Goal: Task Accomplishment & Management: Use online tool/utility

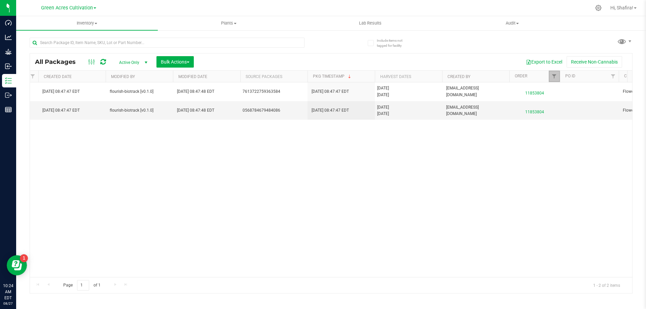
click at [554, 80] on link "Filter" at bounding box center [554, 76] width 11 height 11
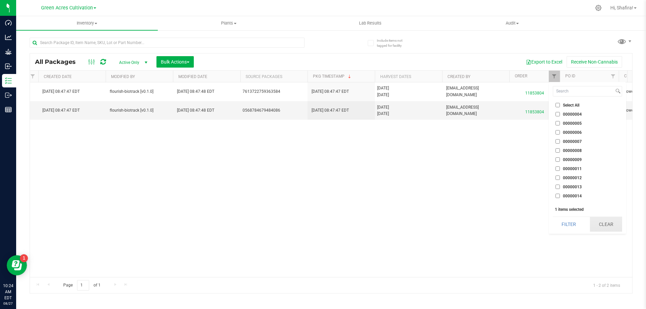
click at [608, 228] on button "Clear" at bounding box center [606, 224] width 32 height 15
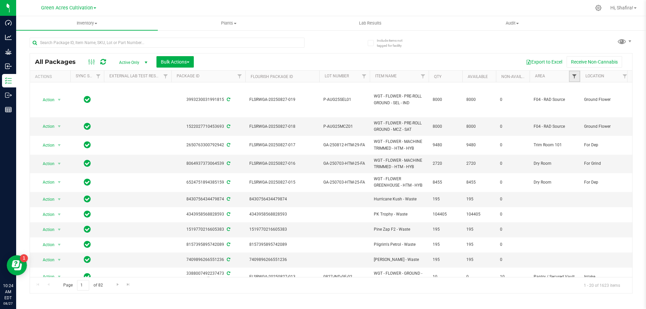
click at [573, 75] on span "Filter" at bounding box center [573, 76] width 5 height 5
type input "TR"
click at [575, 152] on input "Trim Room 101" at bounding box center [577, 152] width 4 height 4
checkbox input "true"
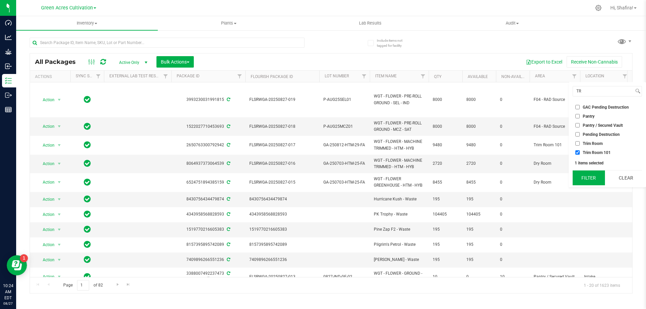
click at [585, 182] on button "Filter" at bounding box center [588, 178] width 32 height 15
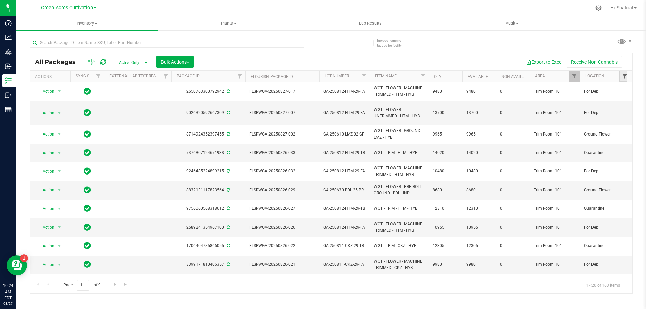
click at [623, 75] on span "Filter" at bounding box center [624, 76] width 5 height 5
type input "FO"
click at [584, 134] on span "For Grind" at bounding box center [591, 135] width 17 height 4
click at [580, 134] on input "For Grind" at bounding box center [577, 134] width 4 height 4
checkbox input "true"
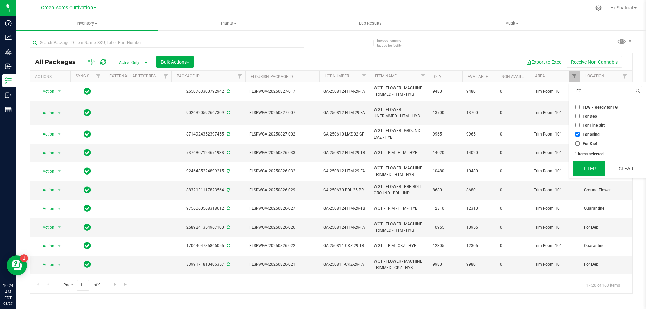
click at [592, 167] on button "Filter" at bounding box center [588, 168] width 32 height 15
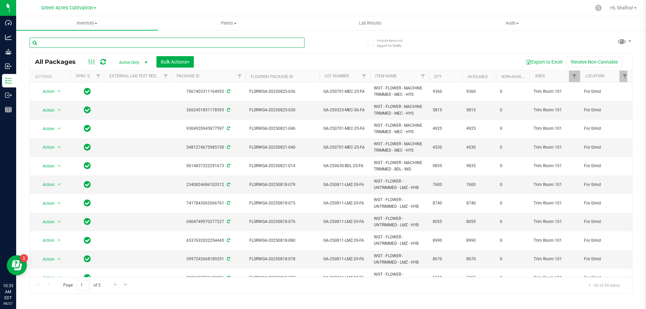
click at [126, 42] on input "text" at bounding box center [167, 43] width 275 height 10
type input "little buds"
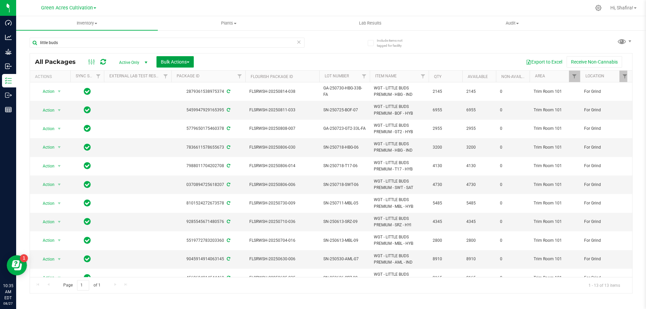
click at [179, 61] on span "Bulk Actions" at bounding box center [175, 61] width 29 height 5
click at [182, 138] on span "Print package labels" at bounding box center [180, 138] width 40 height 5
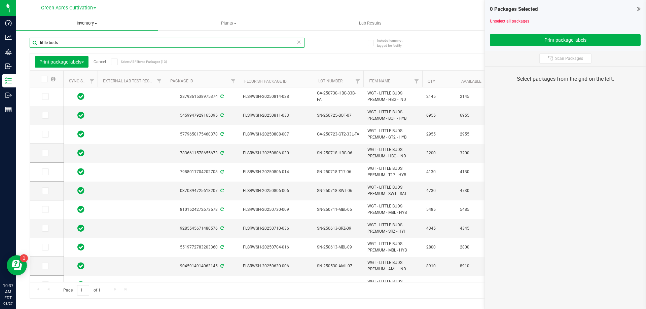
drag, startPoint x: 241, startPoint y: 43, endPoint x: 24, endPoint y: 30, distance: 217.7
click at [30, 38] on input "little buds" at bounding box center [167, 43] width 275 height 10
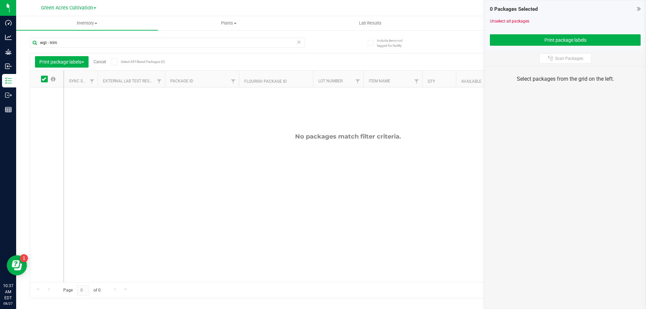
click at [45, 79] on icon at bounding box center [44, 79] width 4 height 0
click at [0, 0] on input "checkbox" at bounding box center [0, 0] width 0 height 0
click at [70, 45] on input "wgt - trim" at bounding box center [167, 43] width 275 height 10
drag, startPoint x: 70, startPoint y: 45, endPoint x: 26, endPoint y: 39, distance: 45.2
click at [26, 39] on div "Include items not tagged for facility wgt - trim Print package labels Cancel Se…" at bounding box center [331, 132] width 630 height 205
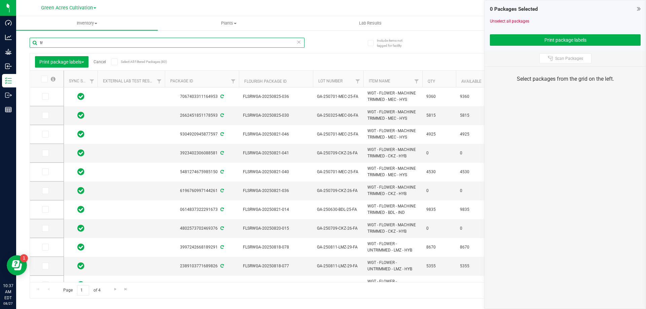
type input "t"
type input "wgt - trim"
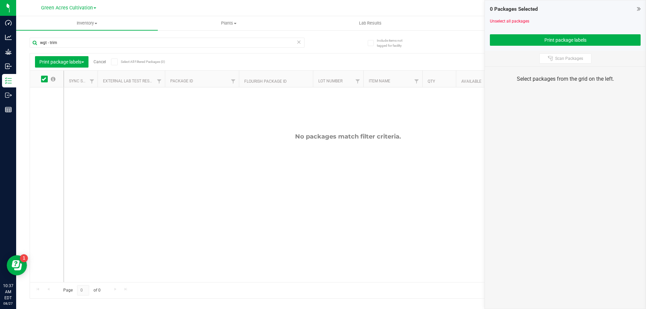
click at [252, 282] on div "Page 0 of 0 No items to display" at bounding box center [331, 290] width 602 height 16
click at [390, 83] on span "Filter" at bounding box center [388, 81] width 5 height 5
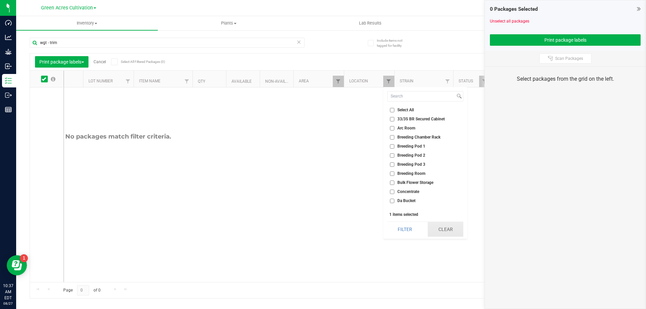
click at [446, 230] on button "Clear" at bounding box center [445, 229] width 36 height 15
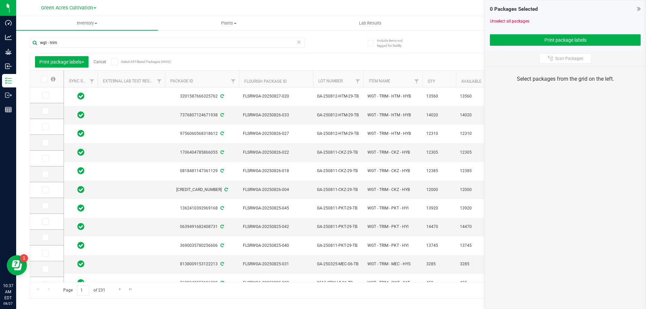
click at [47, 80] on span at bounding box center [44, 79] width 7 height 7
click at [0, 0] on input "checkbox" at bounding box center [0, 0] width 0 height 0
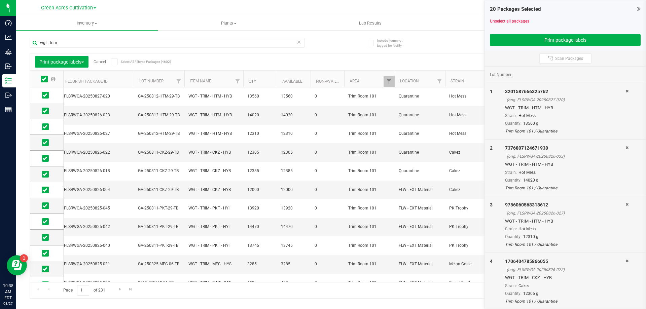
scroll to position [0, 180]
click at [388, 81] on span "Filter" at bounding box center [387, 81] width 5 height 5
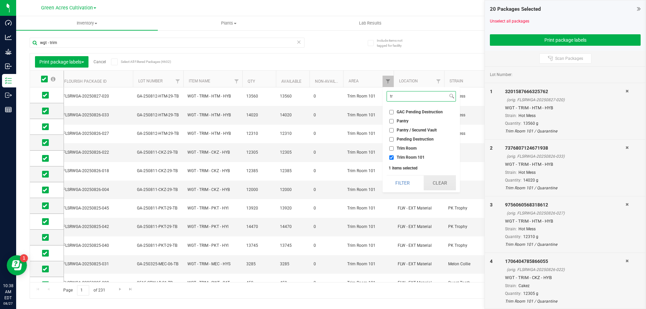
type input "tr"
click at [439, 188] on button "Clear" at bounding box center [439, 183] width 32 height 15
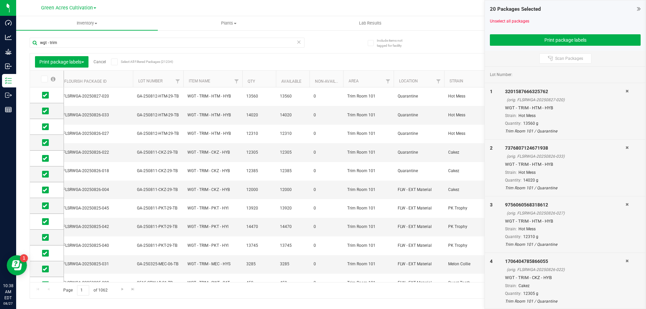
click at [103, 60] on link "Cancel" at bounding box center [100, 62] width 12 height 5
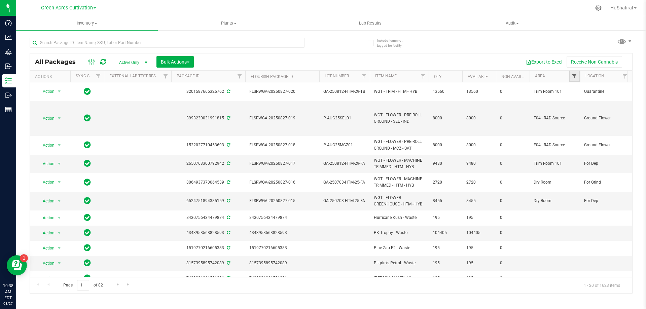
click at [577, 79] on span "Filter" at bounding box center [573, 76] width 5 height 5
type input "t"
type input "trim"
click at [581, 113] on li "Trim Room 101" at bounding box center [606, 116] width 69 height 7
click at [578, 117] on input "Trim Room 101" at bounding box center [577, 116] width 4 height 4
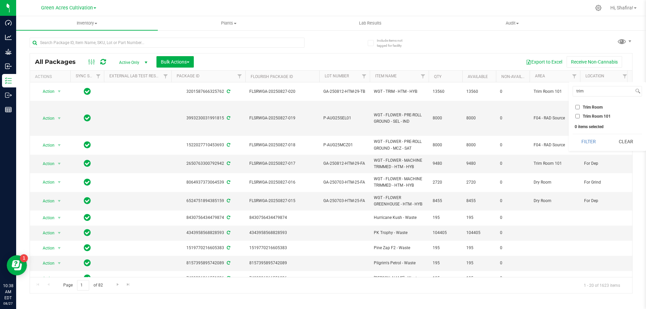
checkbox input "true"
click at [589, 147] on button "Filter" at bounding box center [588, 141] width 32 height 15
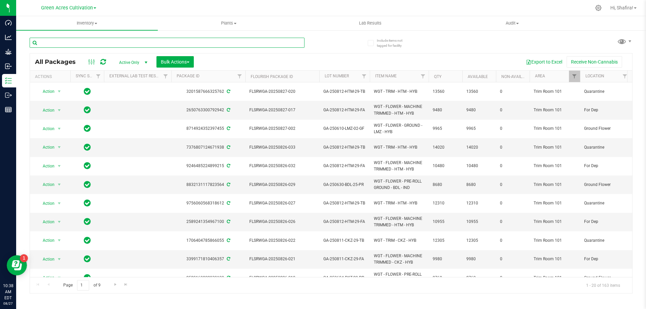
click at [195, 42] on input "text" at bounding box center [167, 43] width 275 height 10
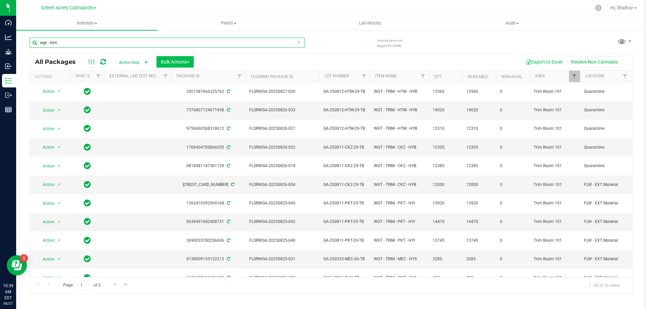
type input "wgt - trim"
click at [177, 63] on span "Bulk Actions" at bounding box center [175, 61] width 29 height 5
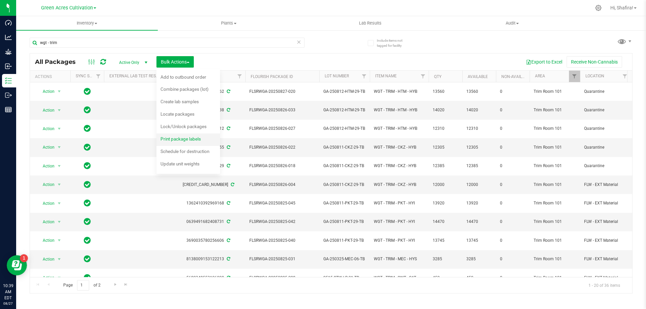
click at [188, 141] on span "Print package labels" at bounding box center [180, 138] width 40 height 5
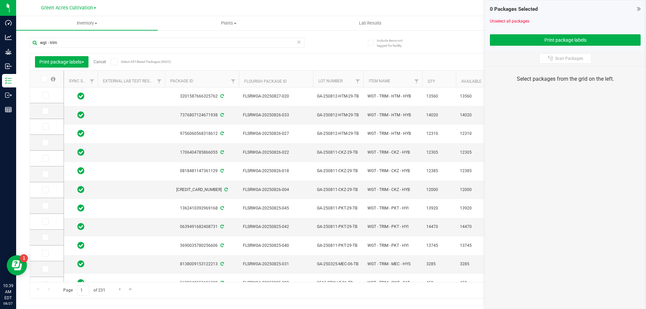
click at [44, 79] on icon at bounding box center [44, 79] width 4 height 0
click at [0, 0] on input "checkbox" at bounding box center [0, 0] width 0 height 0
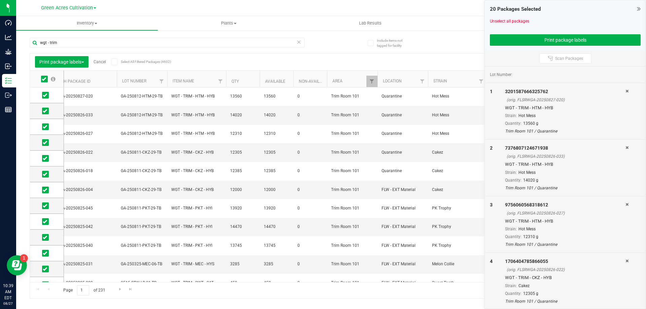
scroll to position [0, 216]
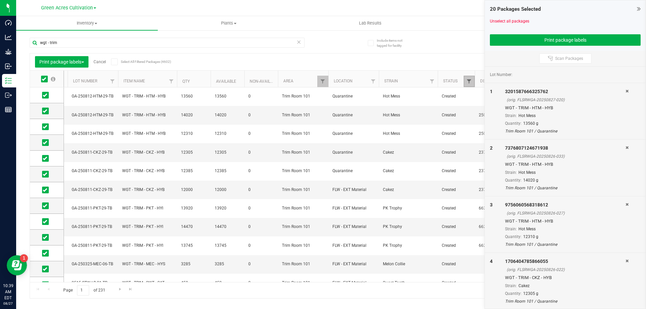
click at [471, 82] on span "Filter" at bounding box center [468, 81] width 5 height 5
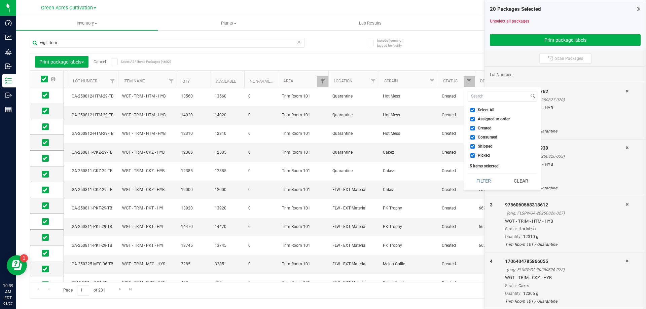
click at [476, 111] on label "Select All" at bounding box center [482, 110] width 24 height 4
click at [475, 111] on input "Select All" at bounding box center [472, 110] width 4 height 4
checkbox input "false"
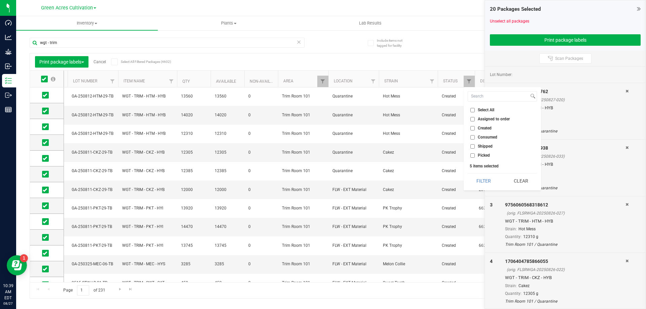
checkbox input "false"
click at [474, 126] on input "Created" at bounding box center [472, 128] width 4 height 4
checkbox input "true"
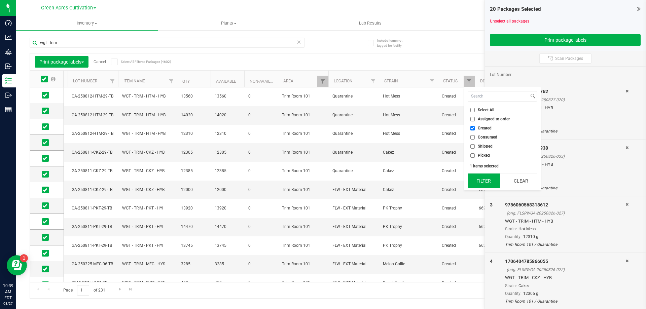
click at [480, 178] on button "Filter" at bounding box center [484, 181] width 32 height 15
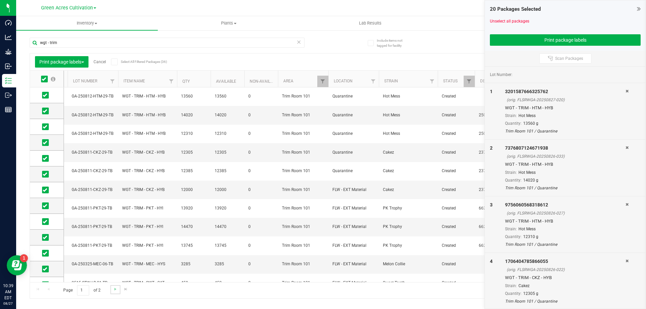
click at [112, 293] on link "Go to the next page" at bounding box center [115, 289] width 10 height 9
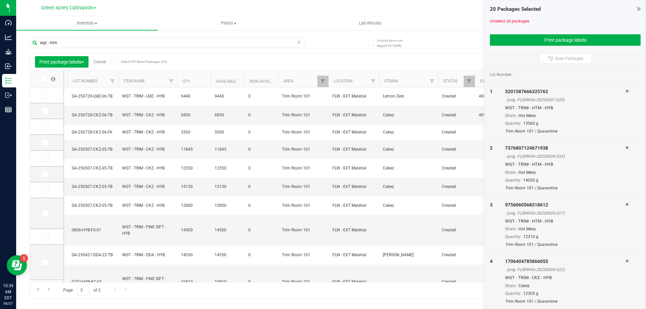
click at [44, 79] on icon at bounding box center [44, 79] width 4 height 0
click at [0, 0] on input "checkbox" at bounding box center [0, 0] width 0 height 0
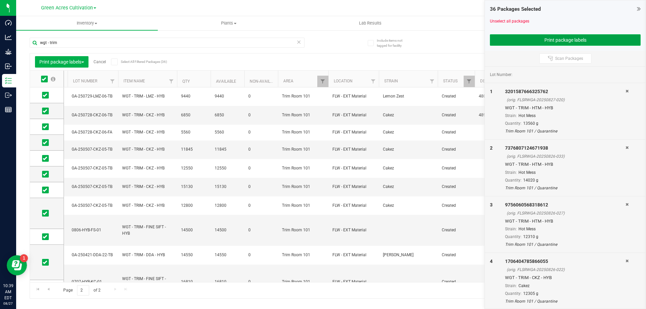
click at [543, 35] on button "Print package labels" at bounding box center [565, 39] width 151 height 11
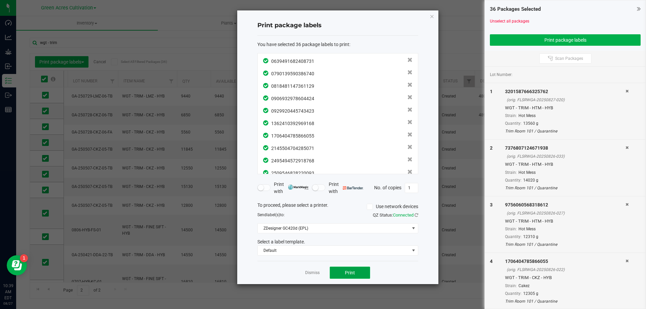
click at [359, 276] on button "Print" at bounding box center [350, 273] width 40 height 12
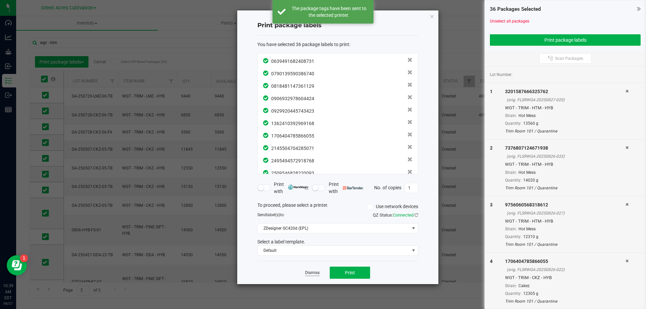
click at [314, 274] on link "Dismiss" at bounding box center [312, 273] width 14 height 6
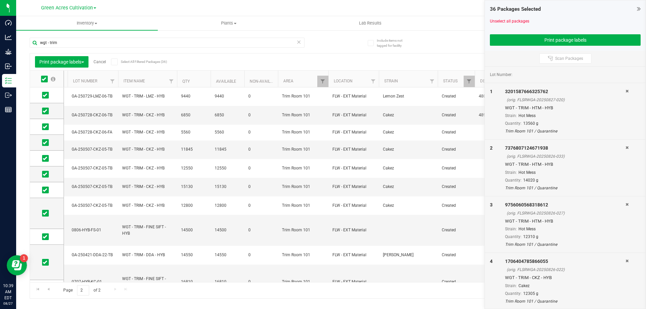
click at [103, 61] on link "Cancel" at bounding box center [100, 62] width 12 height 5
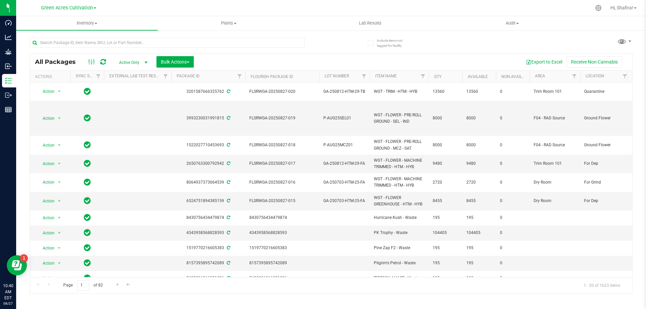
click at [581, 74] on th "Location" at bounding box center [605, 77] width 50 height 12
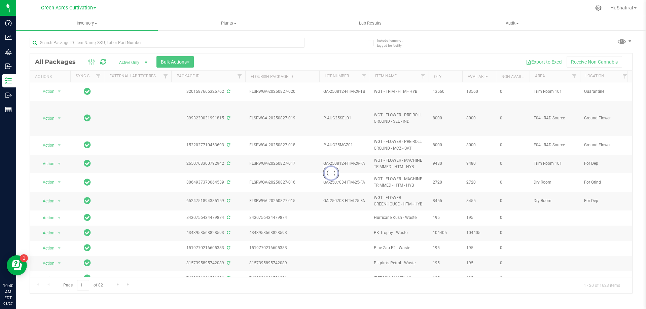
click at [576, 75] on div at bounding box center [331, 173] width 602 height 240
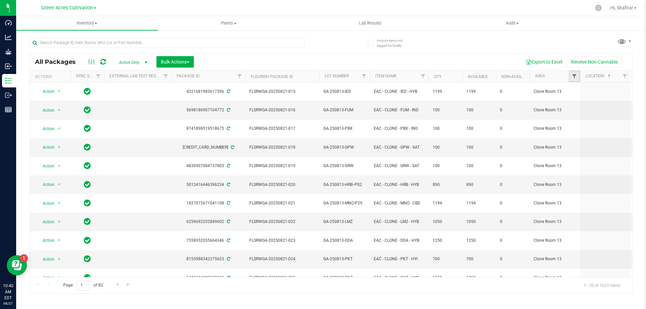
click at [574, 78] on span "Filter" at bounding box center [573, 76] width 5 height 5
type input "trim room"
click at [599, 116] on span "Trim Room 101" at bounding box center [597, 116] width 28 height 4
click at [580, 116] on input "Trim Room 101" at bounding box center [577, 116] width 4 height 4
checkbox input "true"
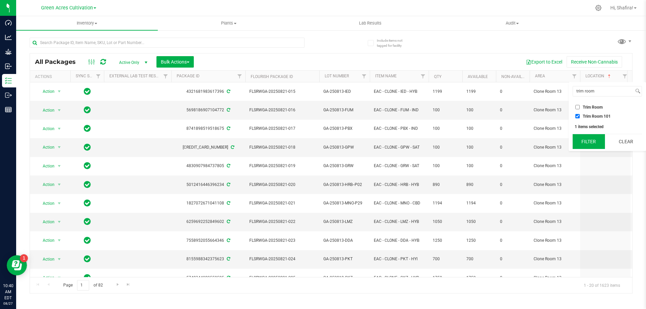
click at [595, 145] on button "Filter" at bounding box center [588, 141] width 32 height 15
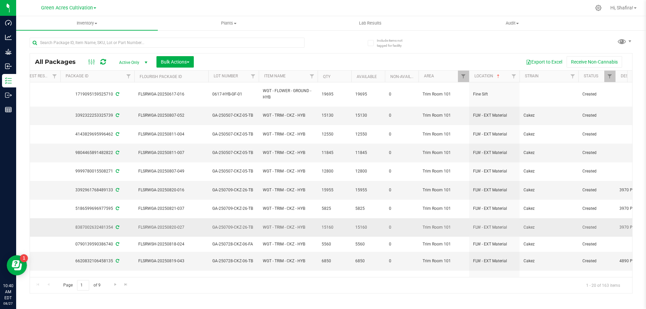
scroll to position [0, 112]
click at [607, 78] on span "Filter" at bounding box center [608, 76] width 5 height 5
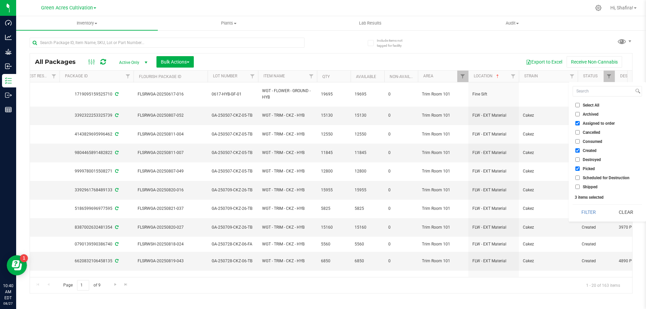
click at [580, 123] on label "Assigned to order" at bounding box center [594, 123] width 39 height 4
click at [580, 123] on input "Assigned to order" at bounding box center [577, 123] width 4 height 4
checkbox input "false"
click at [581, 169] on label "Picked" at bounding box center [585, 168] width 20 height 4
click at [580, 169] on input "Picked" at bounding box center [577, 168] width 4 height 4
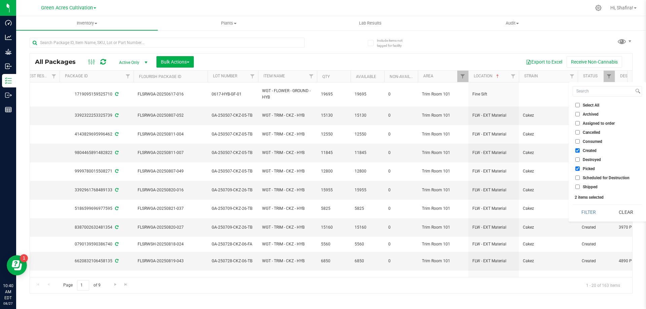
checkbox input "false"
click at [585, 210] on button "Filter" at bounding box center [588, 212] width 32 height 15
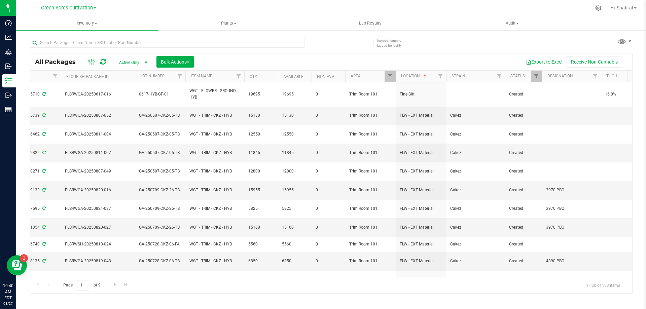
scroll to position [0, 190]
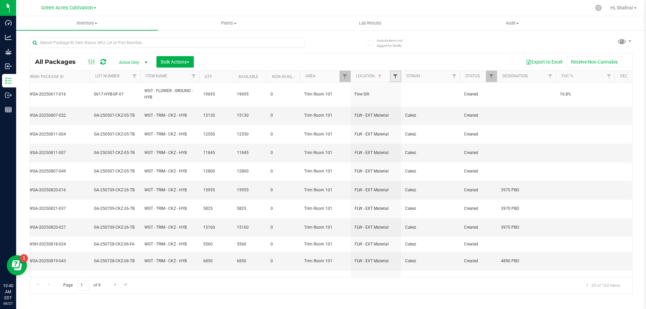
click at [395, 76] on span "Filter" at bounding box center [395, 76] width 5 height 5
type input "for grind"
click at [403, 102] on ul "Select All 33/35 BR Secured Cabinet Arc Room Breeding Chamber Rack Breeding Pod…" at bounding box center [428, 106] width 69 height 9
click at [402, 106] on label "For Grind" at bounding box center [409, 107] width 24 height 4
click at [401, 106] on input "For Grind" at bounding box center [399, 107] width 4 height 4
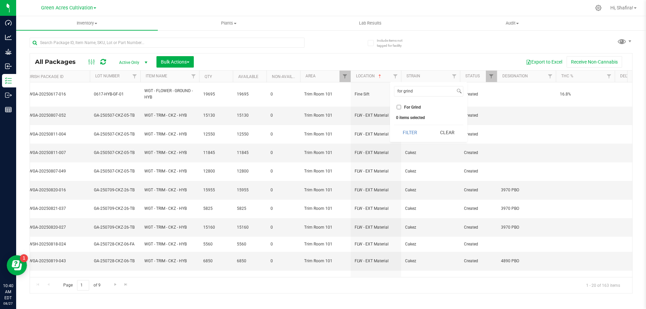
checkbox input "true"
click at [411, 132] on button "Filter" at bounding box center [410, 132] width 32 height 15
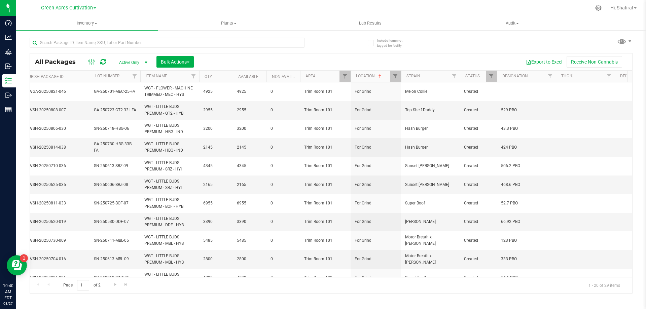
click at [158, 277] on div "Page 1 of 2 1 - 20 of 29 items" at bounding box center [331, 285] width 602 height 16
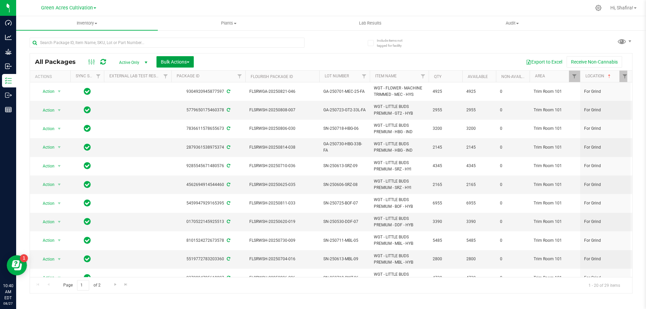
click at [175, 62] on span "Bulk Actions" at bounding box center [175, 61] width 29 height 5
click at [179, 140] on span "Print package labels" at bounding box center [180, 138] width 40 height 5
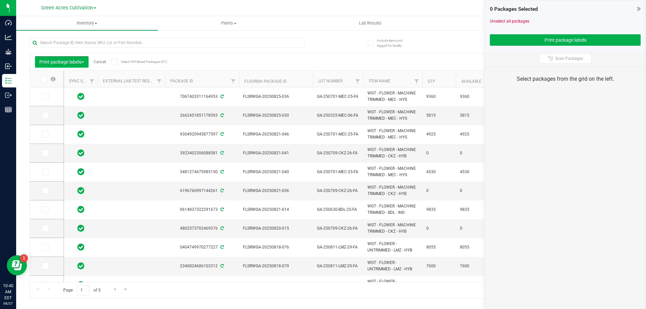
click at [44, 79] on icon at bounding box center [44, 79] width 4 height 0
click at [0, 0] on input "checkbox" at bounding box center [0, 0] width 0 height 0
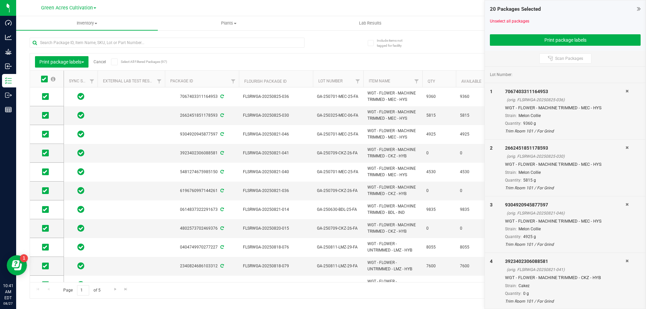
click at [41, 78] on span at bounding box center [44, 79] width 7 height 7
click at [0, 0] on input "checkbox" at bounding box center [0, 0] width 0 height 0
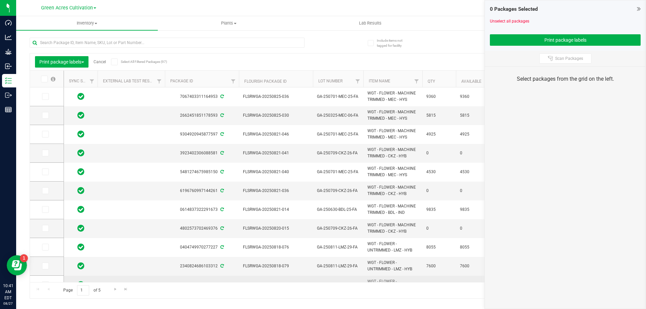
click at [222, 277] on td "2389103771689826" at bounding box center [202, 285] width 74 height 19
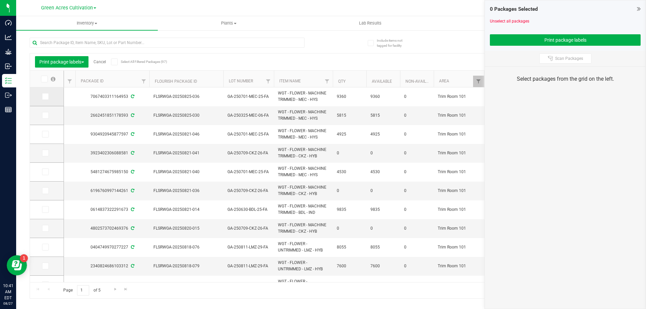
click at [45, 92] on td at bounding box center [47, 96] width 34 height 19
click at [43, 134] on icon at bounding box center [45, 134] width 4 height 0
click at [0, 0] on input "checkbox" at bounding box center [0, 0] width 0 height 0
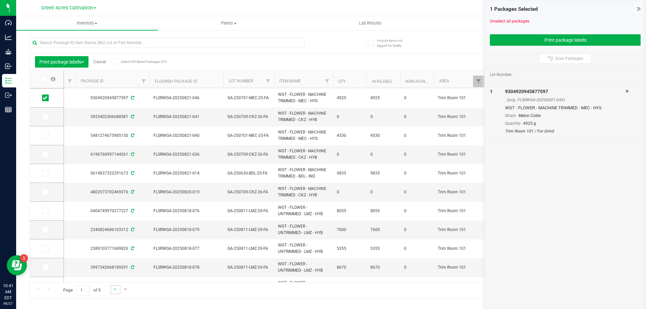
click at [111, 289] on link "Go to the next page" at bounding box center [115, 289] width 10 height 9
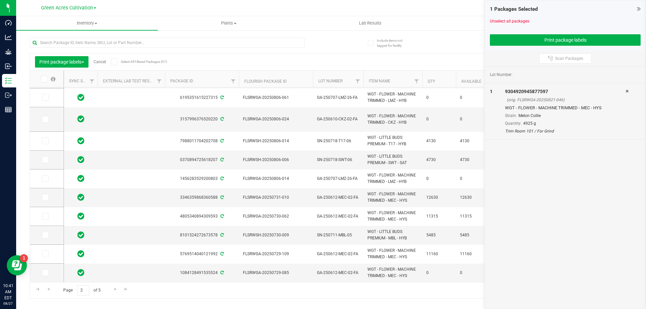
click at [108, 290] on div "Page 2 of 5 21 - 40 of 97 items" at bounding box center [331, 290] width 602 height 16
click at [111, 290] on link "Go to the next page" at bounding box center [115, 289] width 10 height 9
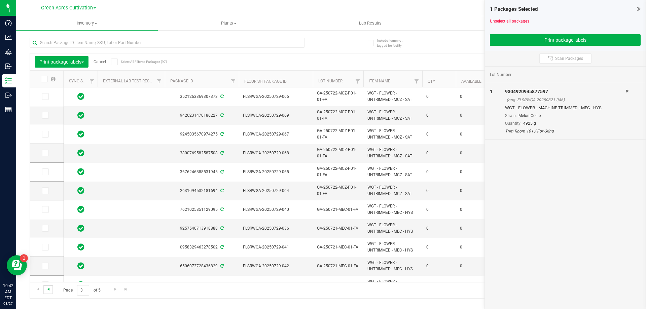
click at [51, 290] on span "Go to the previous page" at bounding box center [48, 289] width 5 height 5
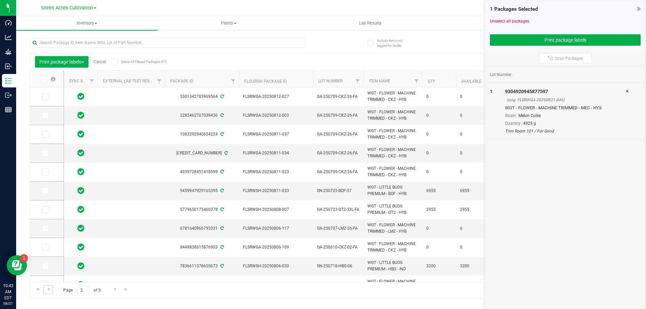
click at [51, 289] on link "Go to the previous page" at bounding box center [48, 289] width 10 height 9
click at [46, 97] on icon at bounding box center [45, 97] width 4 height 0
click at [0, 0] on input "checkbox" at bounding box center [0, 0] width 0 height 0
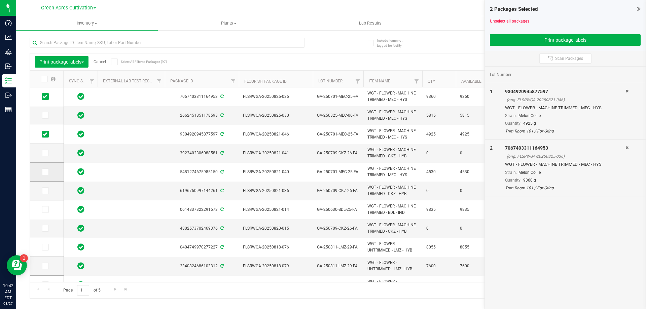
click at [46, 174] on span at bounding box center [45, 172] width 7 height 7
click at [0, 0] on input "checkbox" at bounding box center [0, 0] width 0 height 0
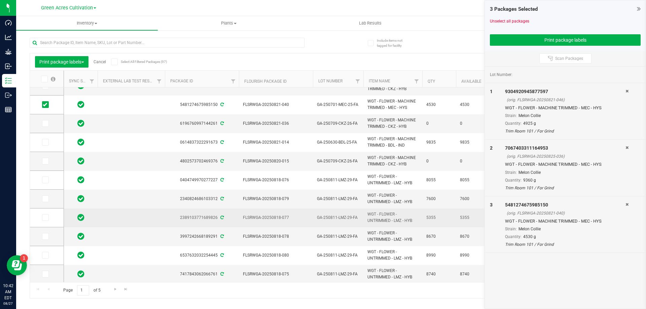
scroll to position [91, 0]
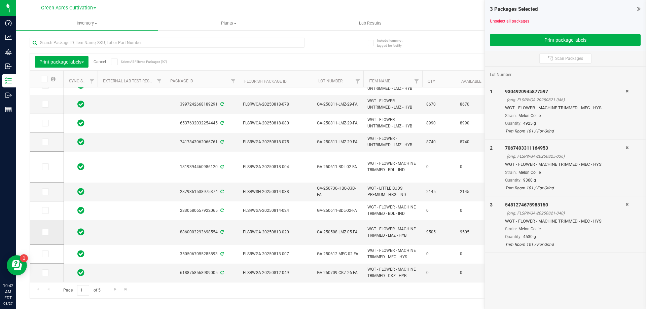
click at [45, 232] on icon at bounding box center [45, 232] width 4 height 0
click at [0, 0] on input "checkbox" at bounding box center [0, 0] width 0 height 0
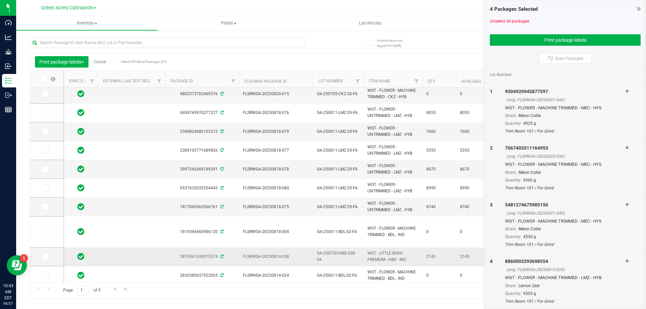
scroll to position [200, 0]
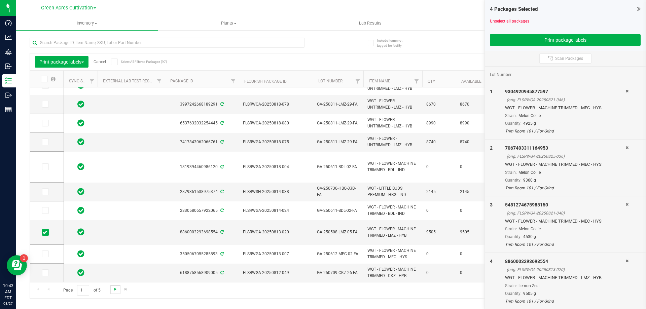
click at [113, 289] on span "Go to the next page" at bounding box center [115, 289] width 5 height 5
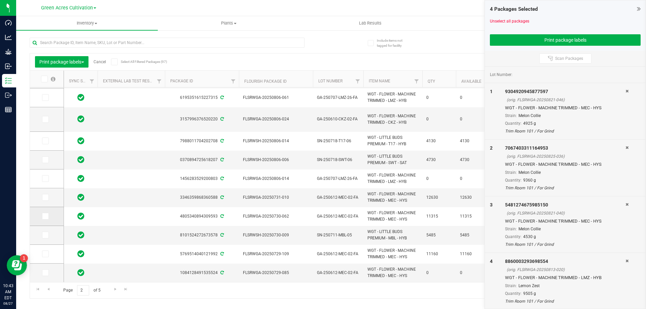
click at [45, 216] on icon at bounding box center [45, 216] width 4 height 0
click at [0, 0] on input "checkbox" at bounding box center [0, 0] width 0 height 0
click at [45, 200] on span at bounding box center [45, 197] width 7 height 7
click at [0, 0] on input "checkbox" at bounding box center [0, 0] width 0 height 0
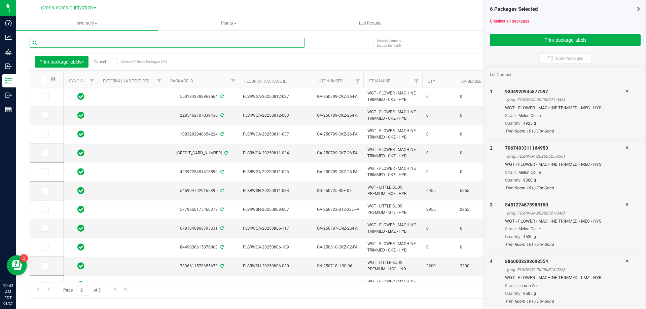
click at [193, 38] on input "text" at bounding box center [167, 43] width 275 height 10
type input "little buds"
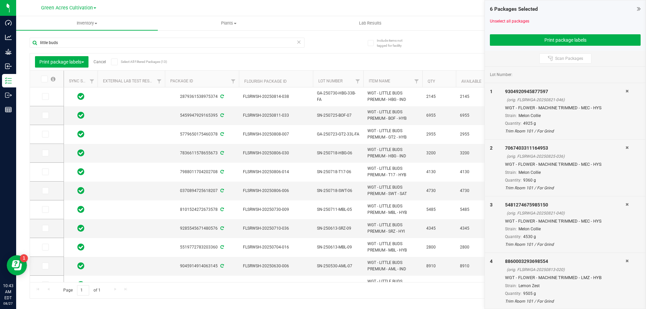
click at [45, 79] on icon at bounding box center [44, 79] width 4 height 0
click at [0, 0] on input "checkbox" at bounding box center [0, 0] width 0 height 0
click at [47, 79] on span at bounding box center [44, 79] width 7 height 7
click at [0, 0] on input "checkbox" at bounding box center [0, 0] width 0 height 0
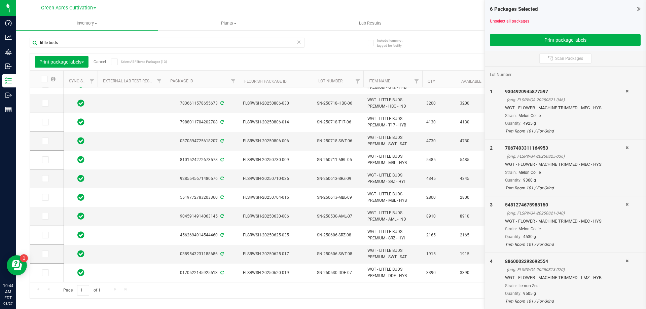
click at [114, 287] on div "Page 1 of 1 1 - 13 of 13 items" at bounding box center [331, 290] width 602 height 16
click at [48, 80] on label at bounding box center [48, 79] width 26 height 7
click at [0, 0] on input "checkbox" at bounding box center [0, 0] width 0 height 0
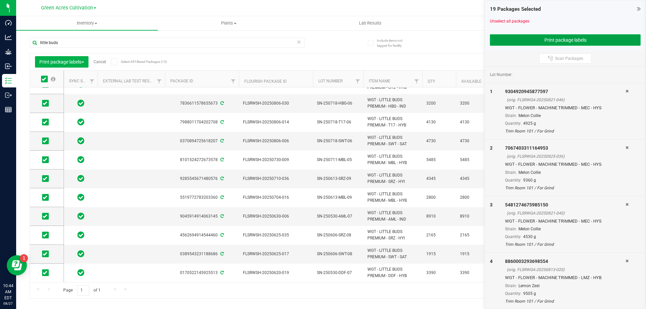
click at [560, 41] on button "Print package labels" at bounding box center [565, 39] width 151 height 11
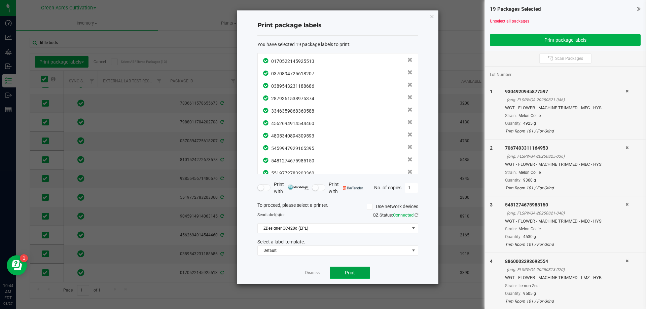
click at [357, 270] on button "Print" at bounding box center [350, 273] width 40 height 12
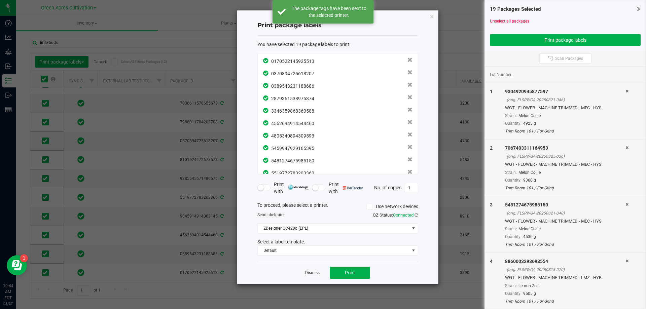
click at [314, 272] on link "Dismiss" at bounding box center [312, 273] width 14 height 6
